Goal: Connect with others: Participate in discussion

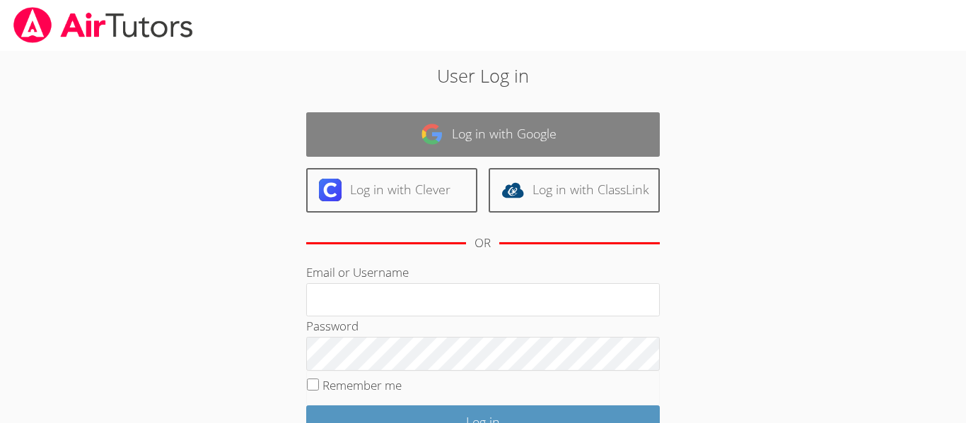
click at [616, 131] on link "Log in with Google" at bounding box center [482, 134] width 353 height 45
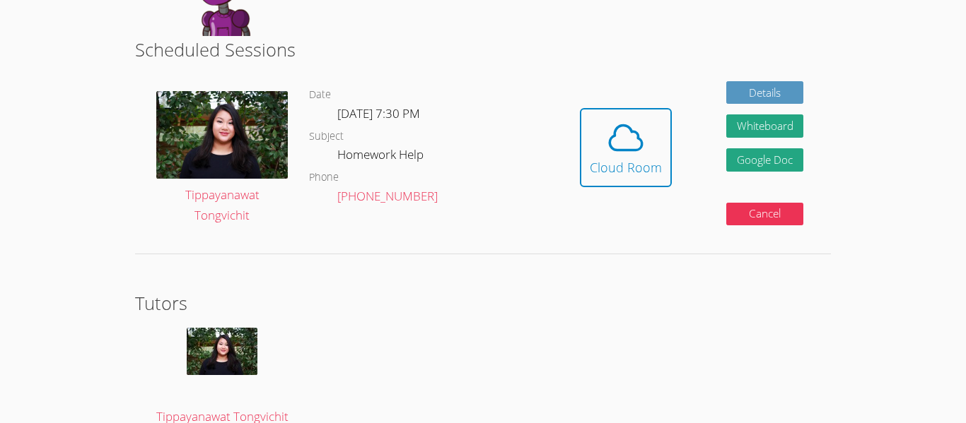
scroll to position [330, 0]
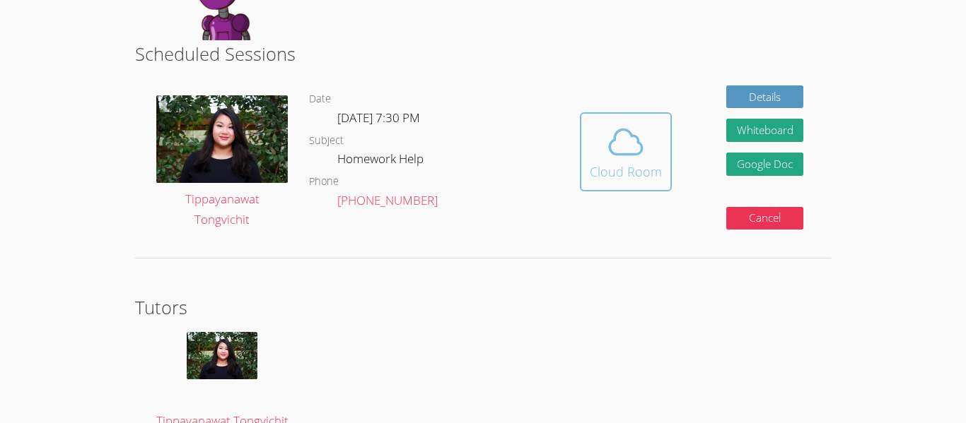
click at [633, 174] on div "Cloud Room" at bounding box center [626, 172] width 72 height 20
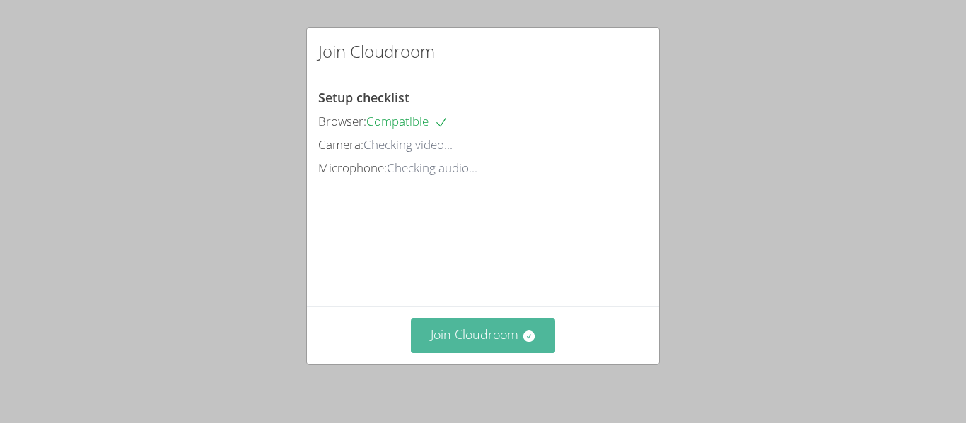
click at [471, 339] on button "Join Cloudroom" at bounding box center [483, 336] width 145 height 35
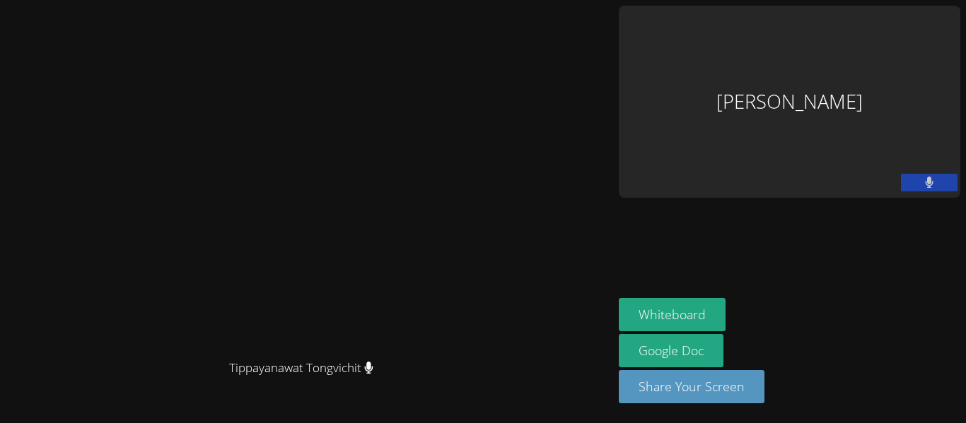
click at [413, 152] on video at bounding box center [307, 183] width 212 height 339
click at [725, 317] on button "Whiteboard" at bounding box center [671, 314] width 107 height 33
